Goal: Navigation & Orientation: Go to known website

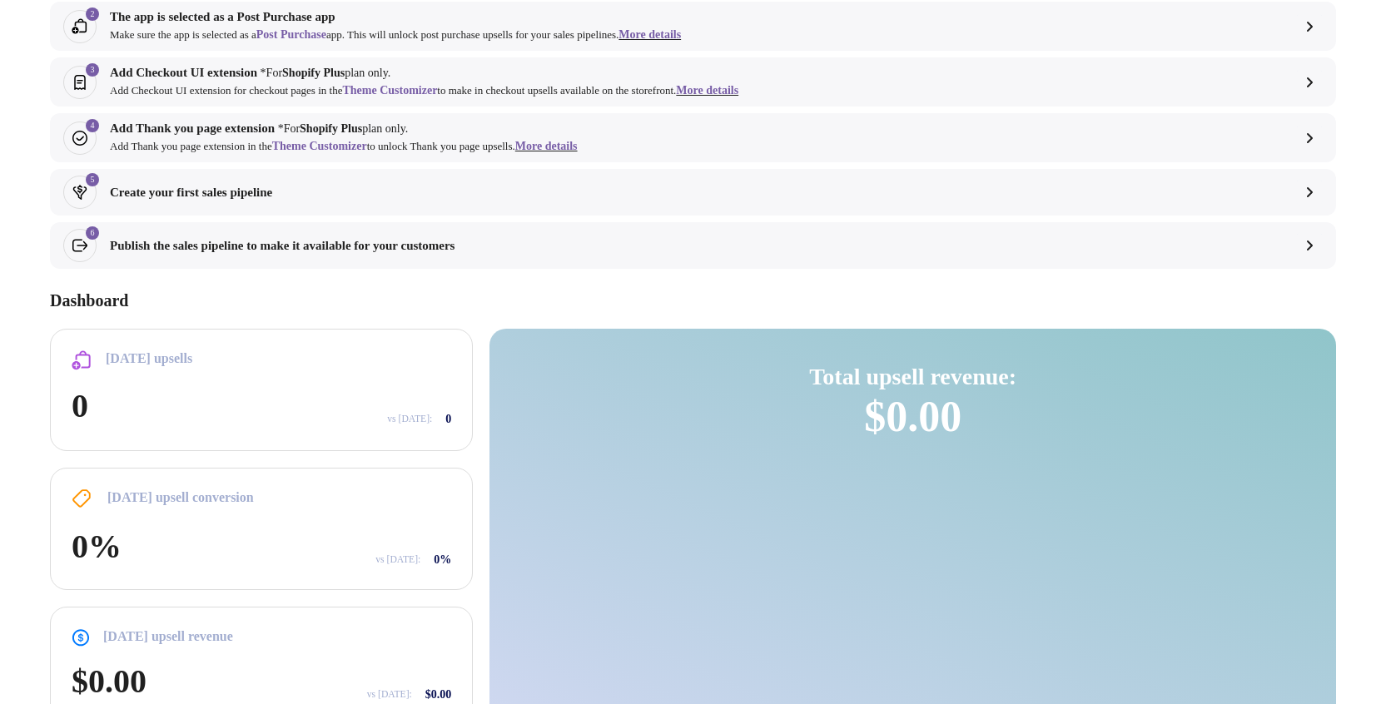
scroll to position [67, 0]
